Goal: Check status: Check status

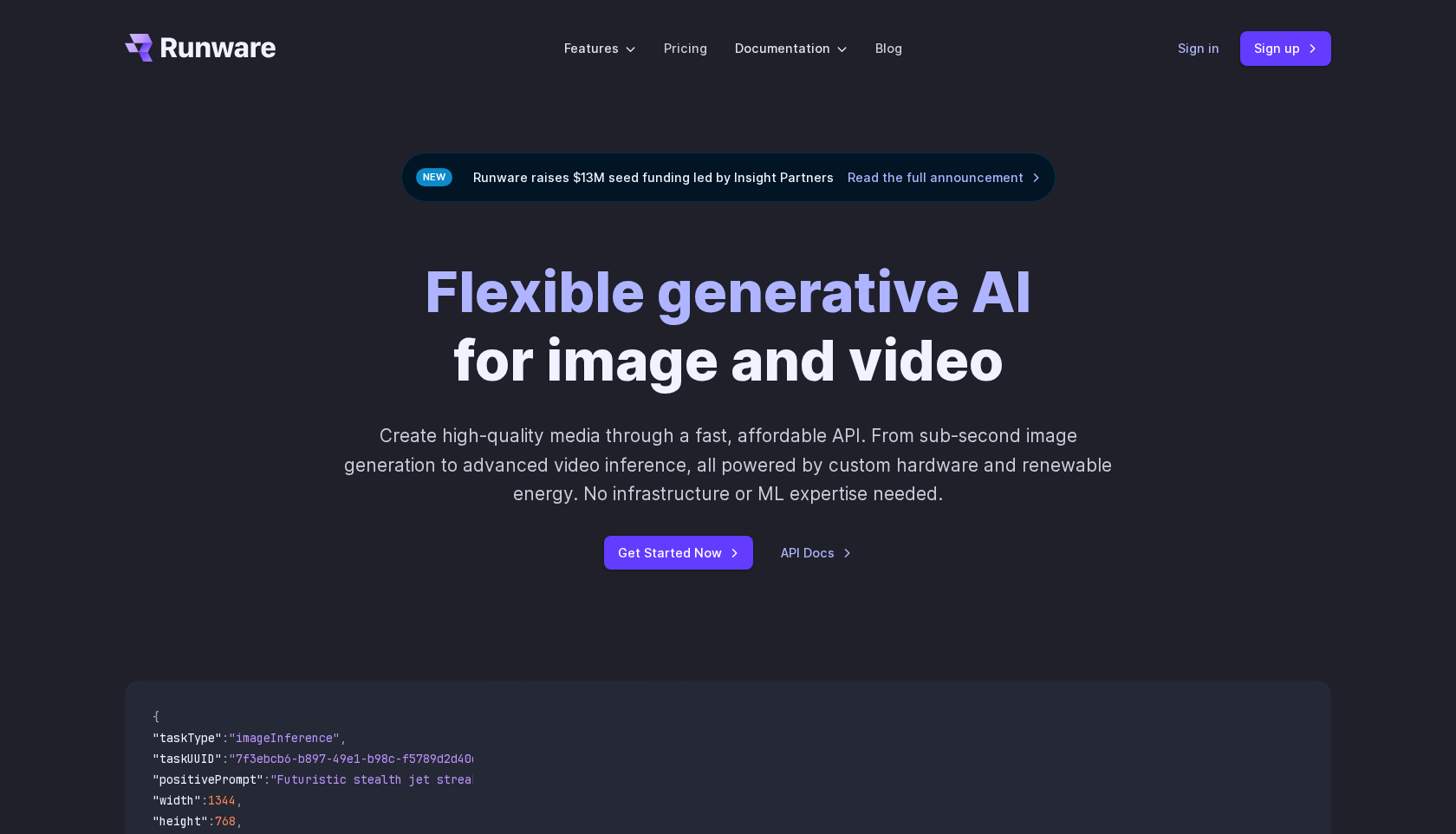
click at [1210, 49] on link "Sign in" at bounding box center [1199, 48] width 42 height 20
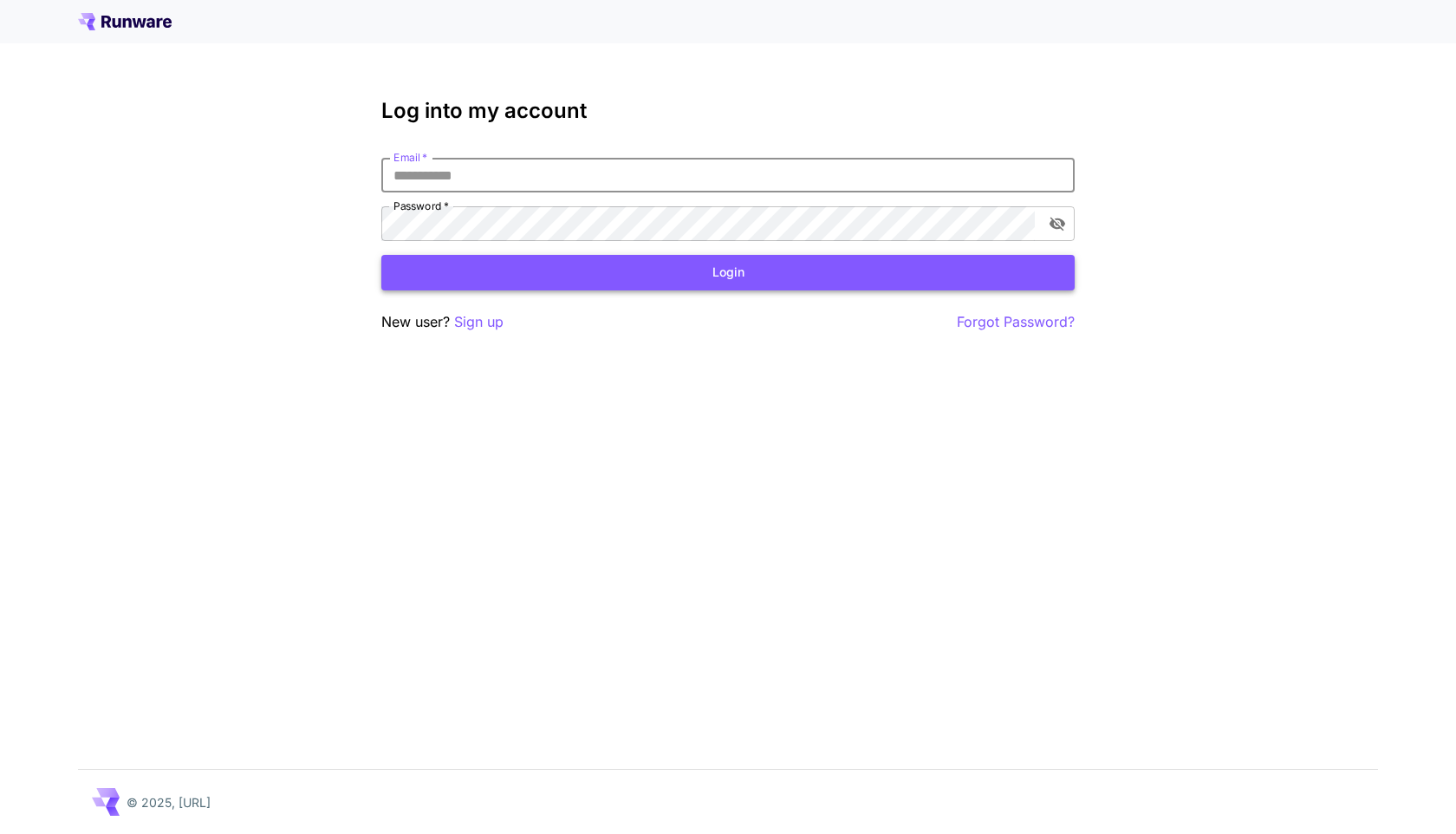
type input "**********"
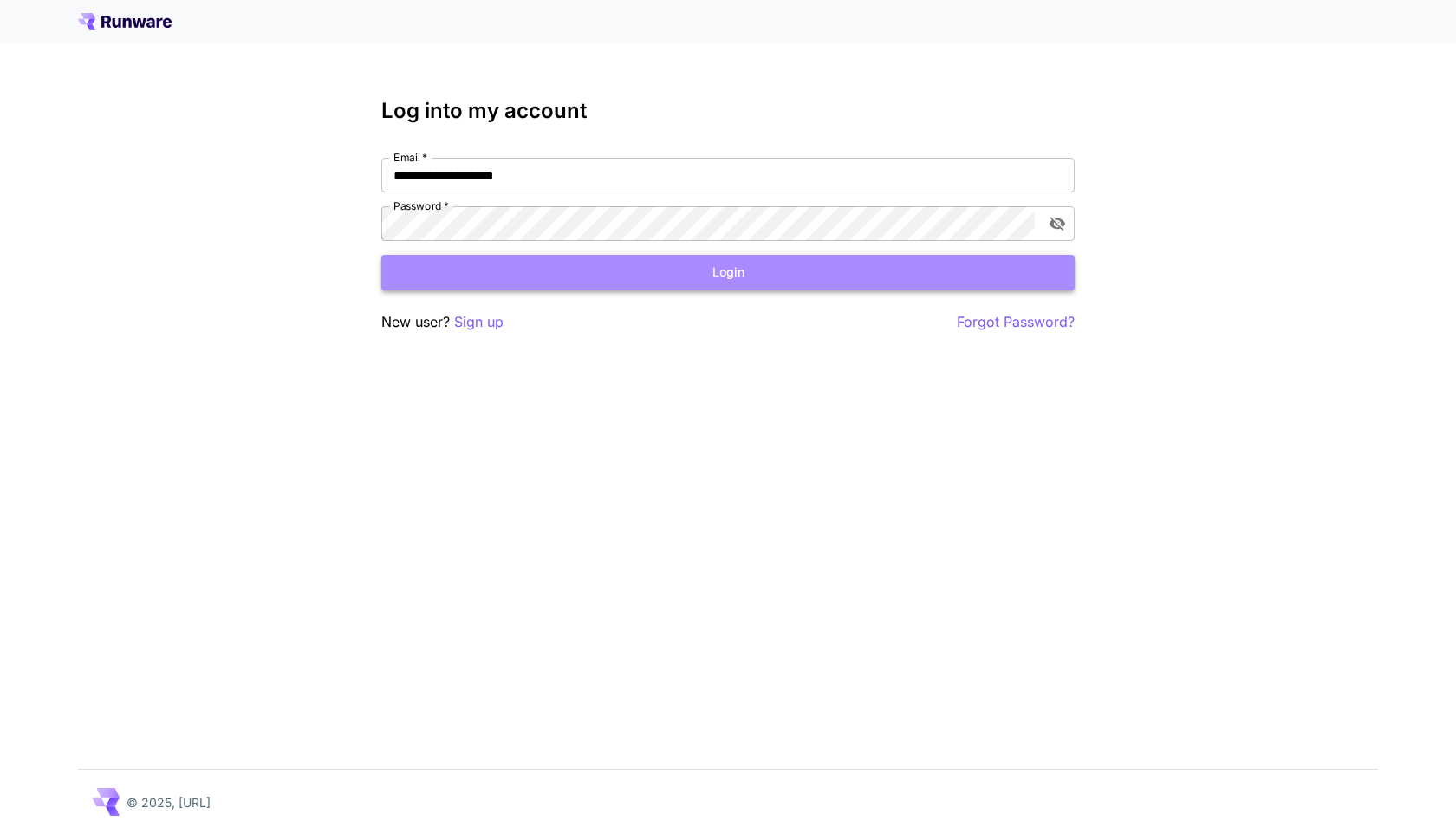
click at [845, 260] on button "Login" at bounding box center [728, 272] width 693 height 35
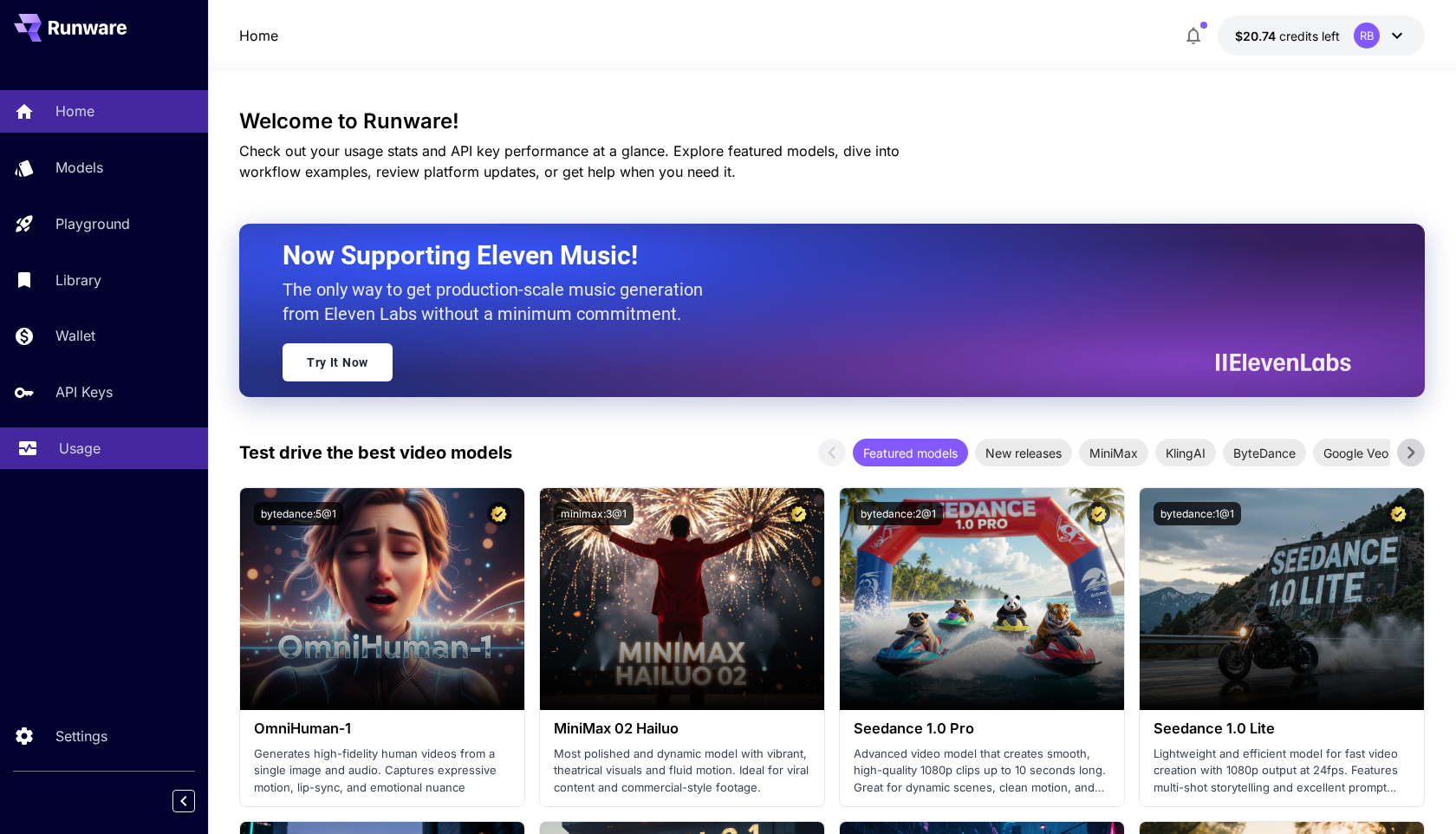
click at [91, 445] on p "Usage" at bounding box center [79, 448] width 42 height 21
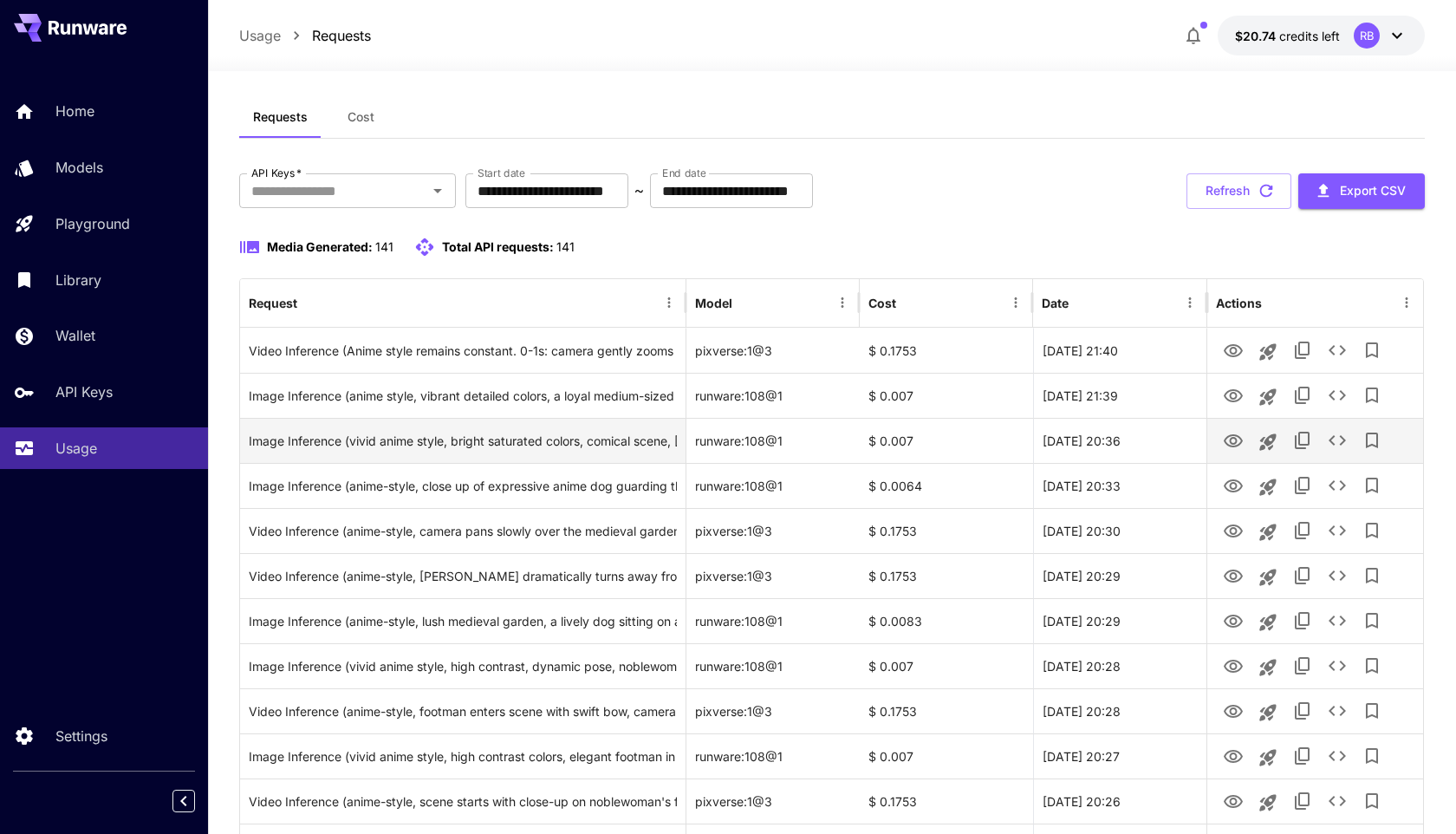
scroll to position [27, 0]
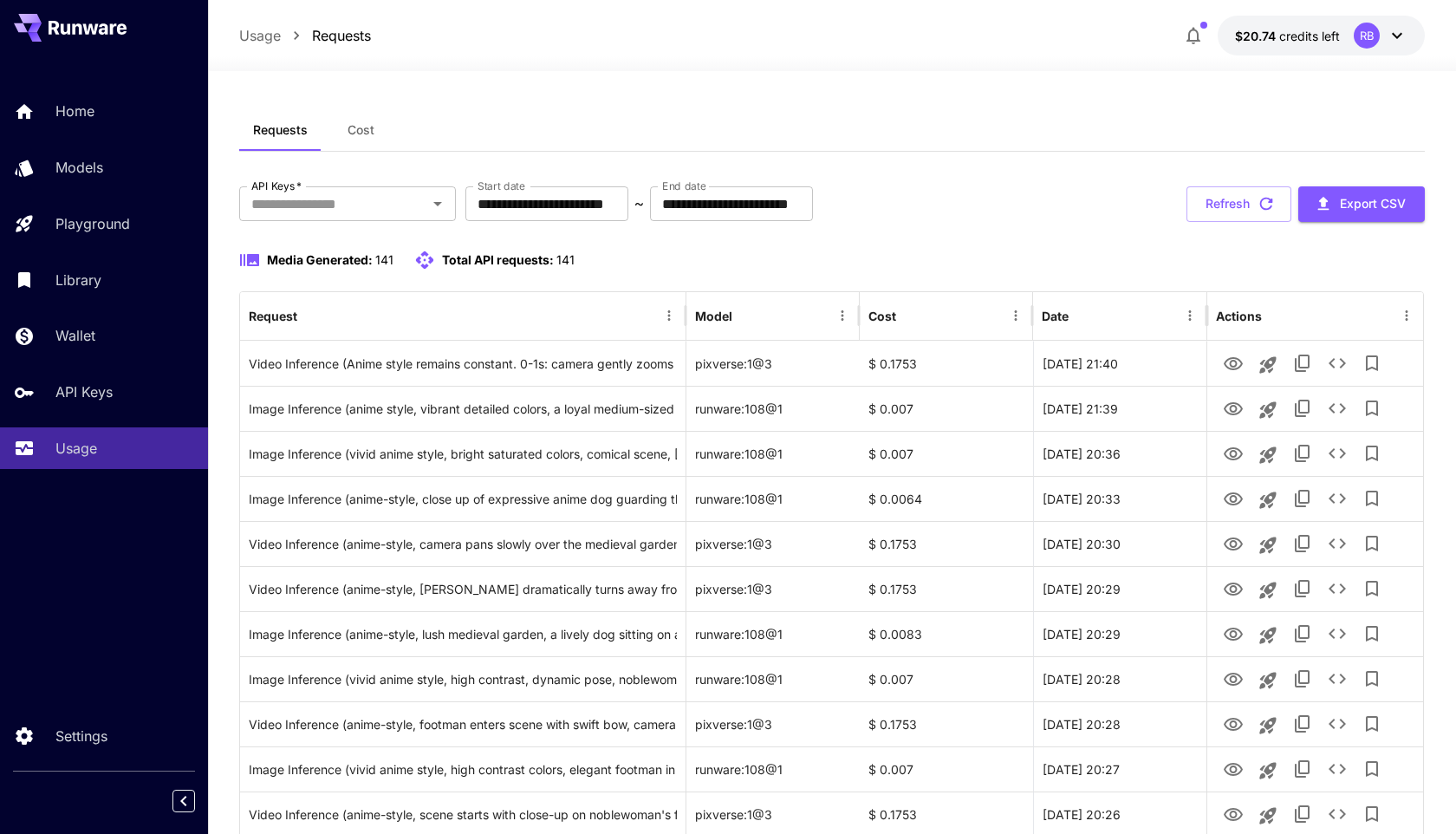
click at [623, 111] on div "Requests Cost" at bounding box center [831, 131] width 1186 height 43
